Goal: Task Accomplishment & Management: Manage account settings

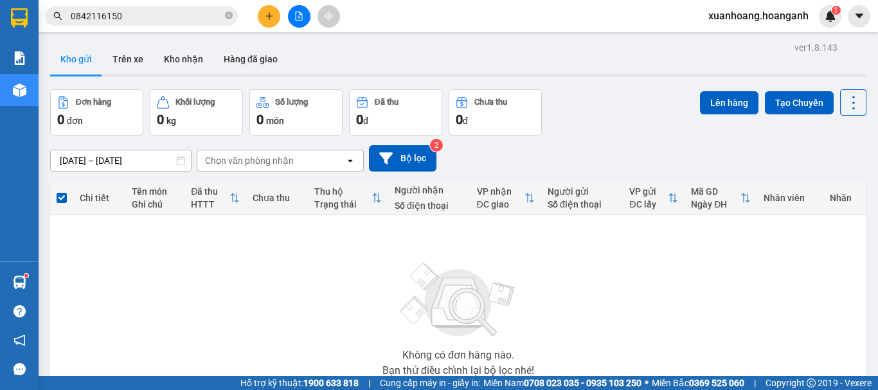
click at [776, 19] on span "xuanhoang.hoanganh" at bounding box center [758, 16] width 121 height 16
click at [775, 40] on span "Đăng xuất" at bounding box center [764, 40] width 94 height 14
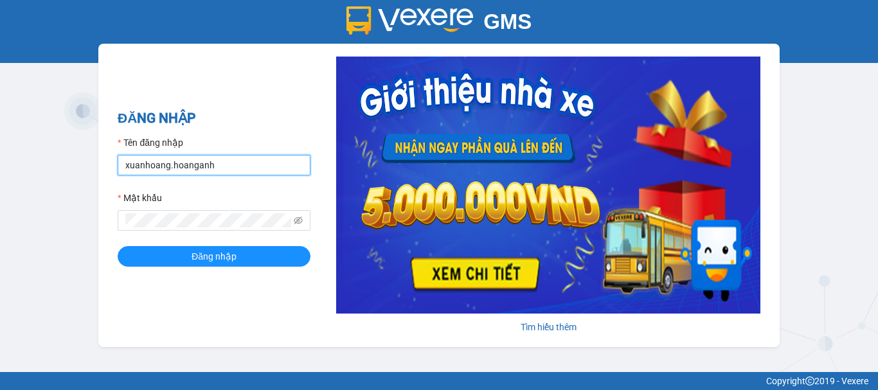
click at [261, 158] on input "xuanhoang.hoanganh" at bounding box center [214, 165] width 193 height 21
type input "maikhanh.hoanganh"
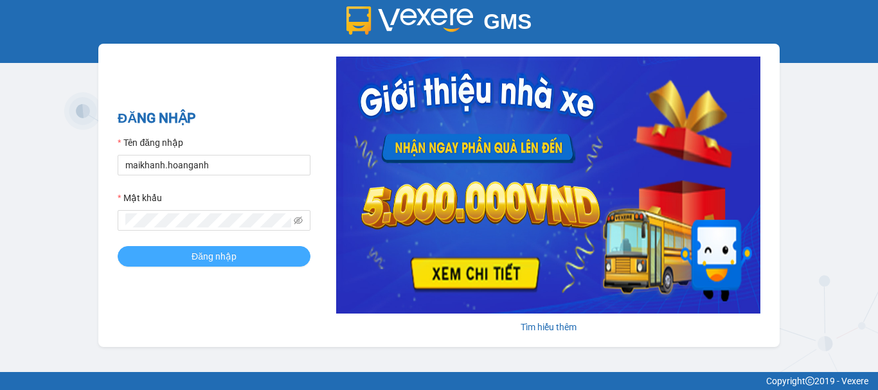
click at [246, 255] on button "Đăng nhập" at bounding box center [214, 256] width 193 height 21
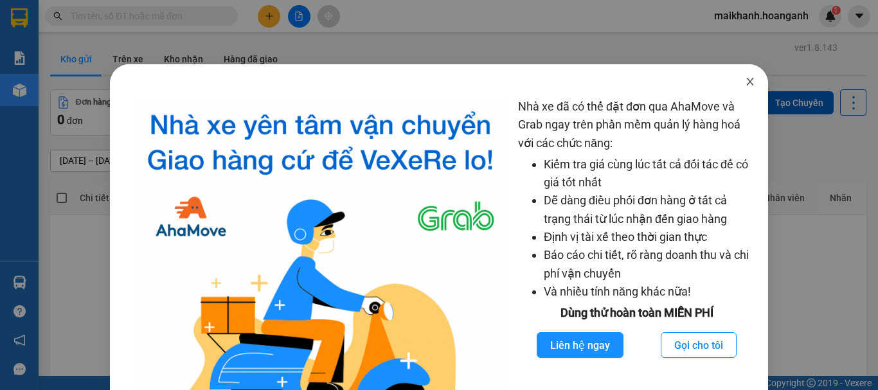
click at [733, 81] on span "Close" at bounding box center [750, 82] width 36 height 36
